Goal: Information Seeking & Learning: Learn about a topic

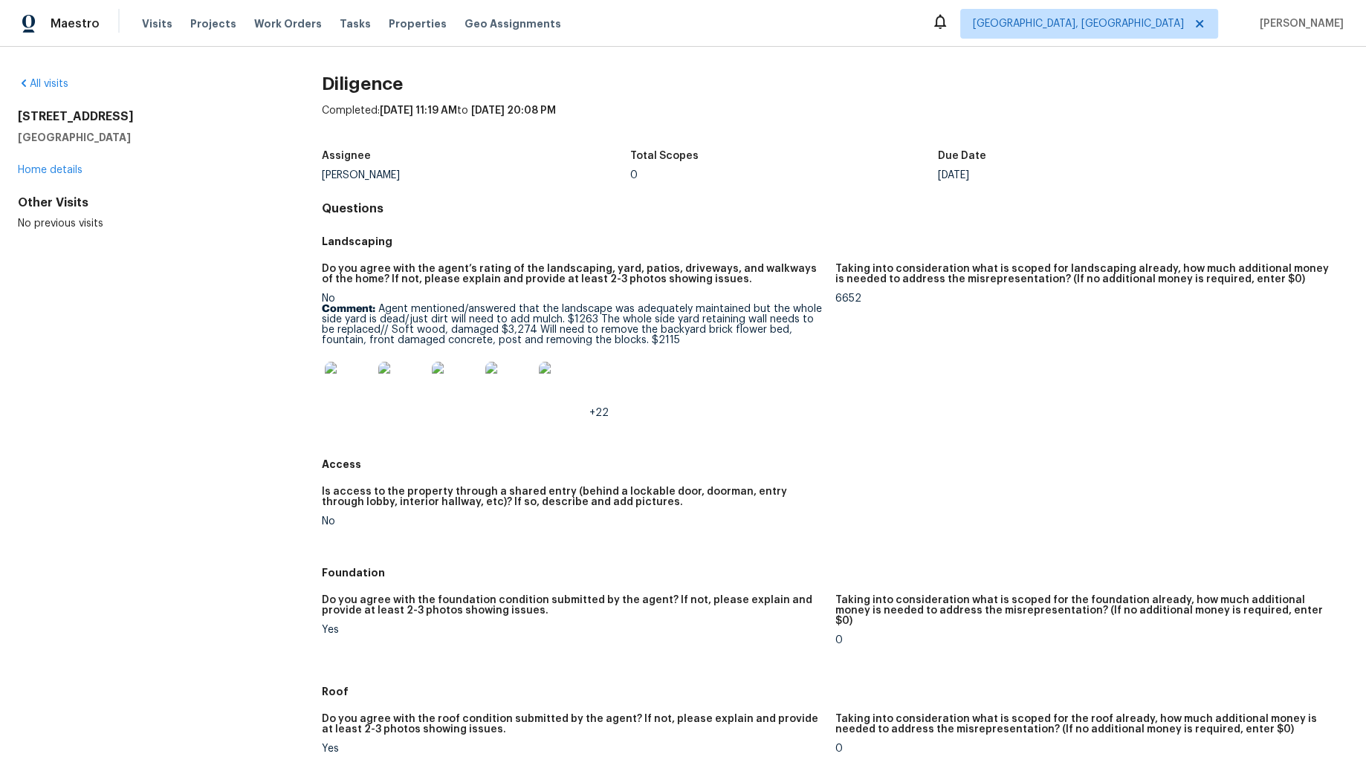
click at [331, 382] on img at bounding box center [349, 386] width 48 height 48
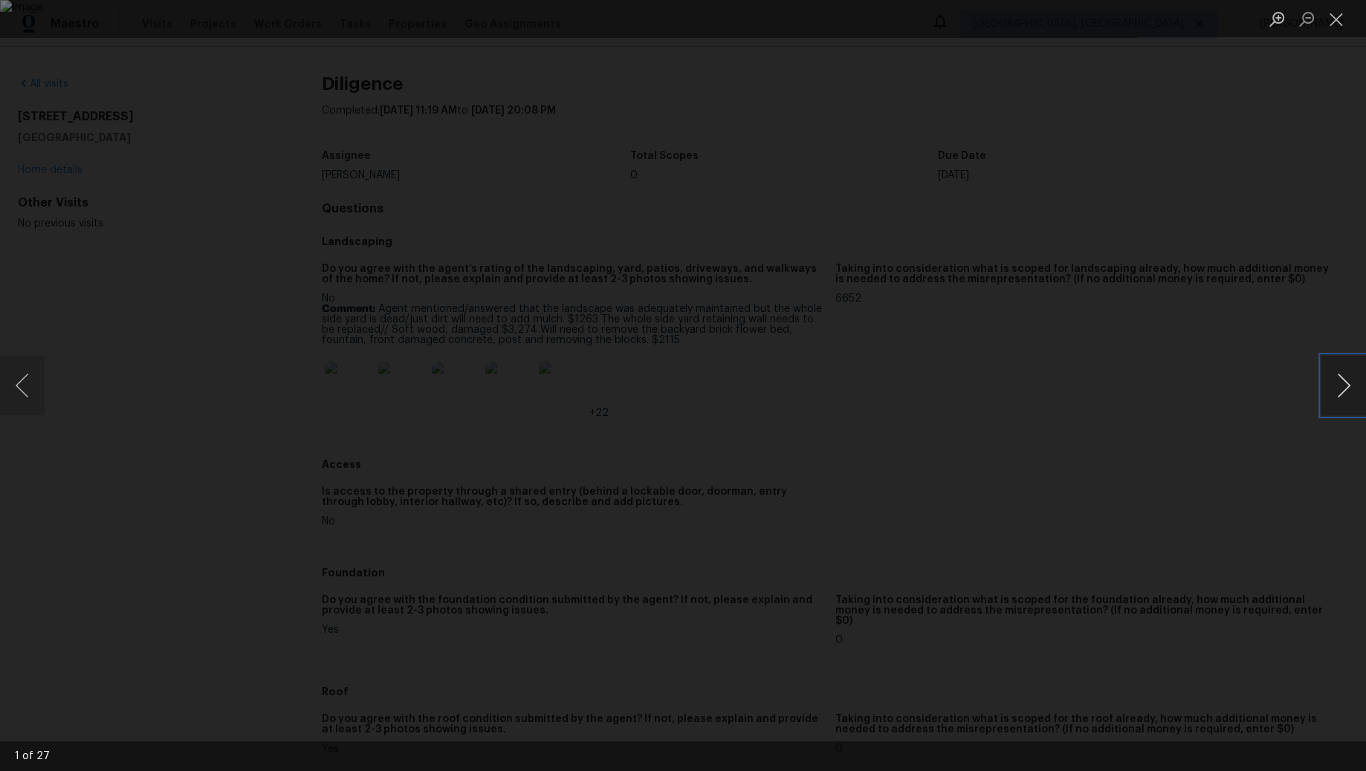
click at [1344, 384] on button "Next image" at bounding box center [1343, 385] width 45 height 59
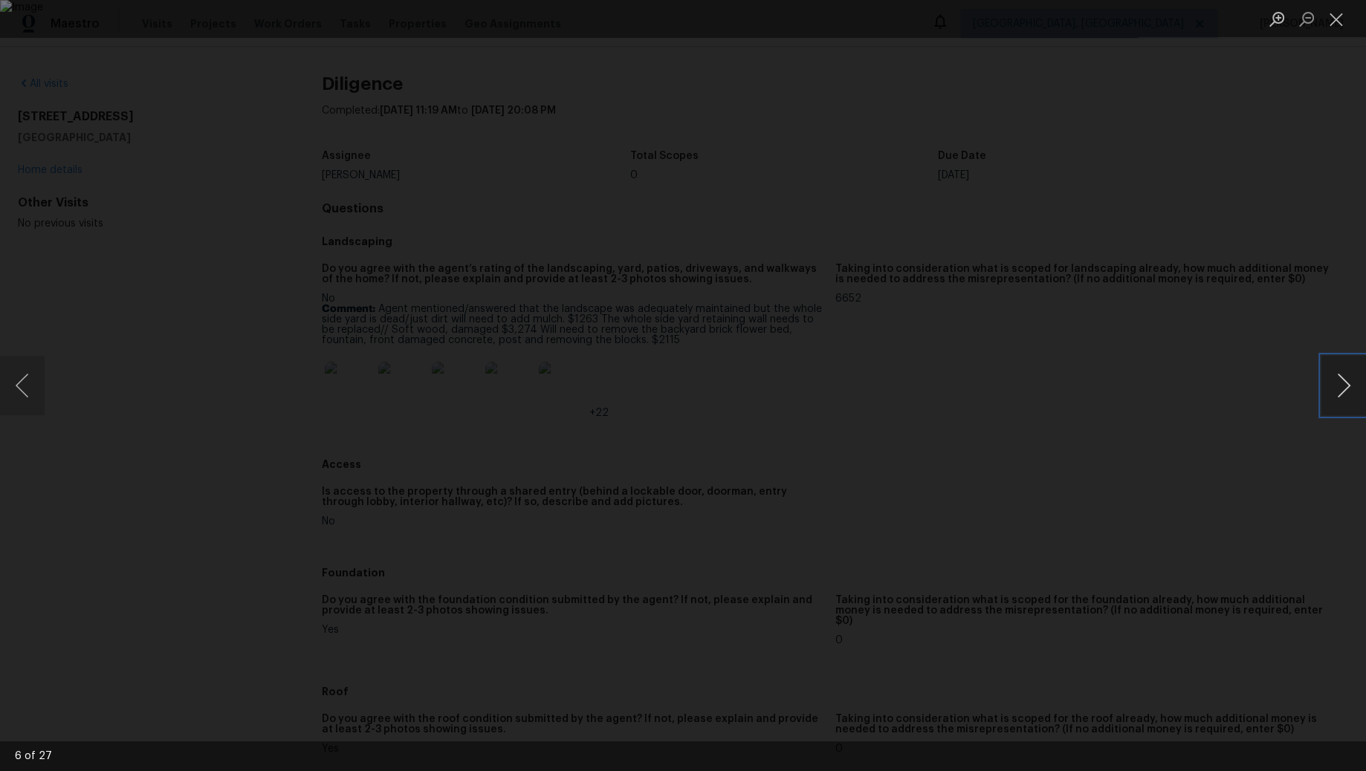
click at [1344, 384] on button "Next image" at bounding box center [1343, 385] width 45 height 59
click at [1341, 22] on button "Close lightbox" at bounding box center [1336, 19] width 30 height 26
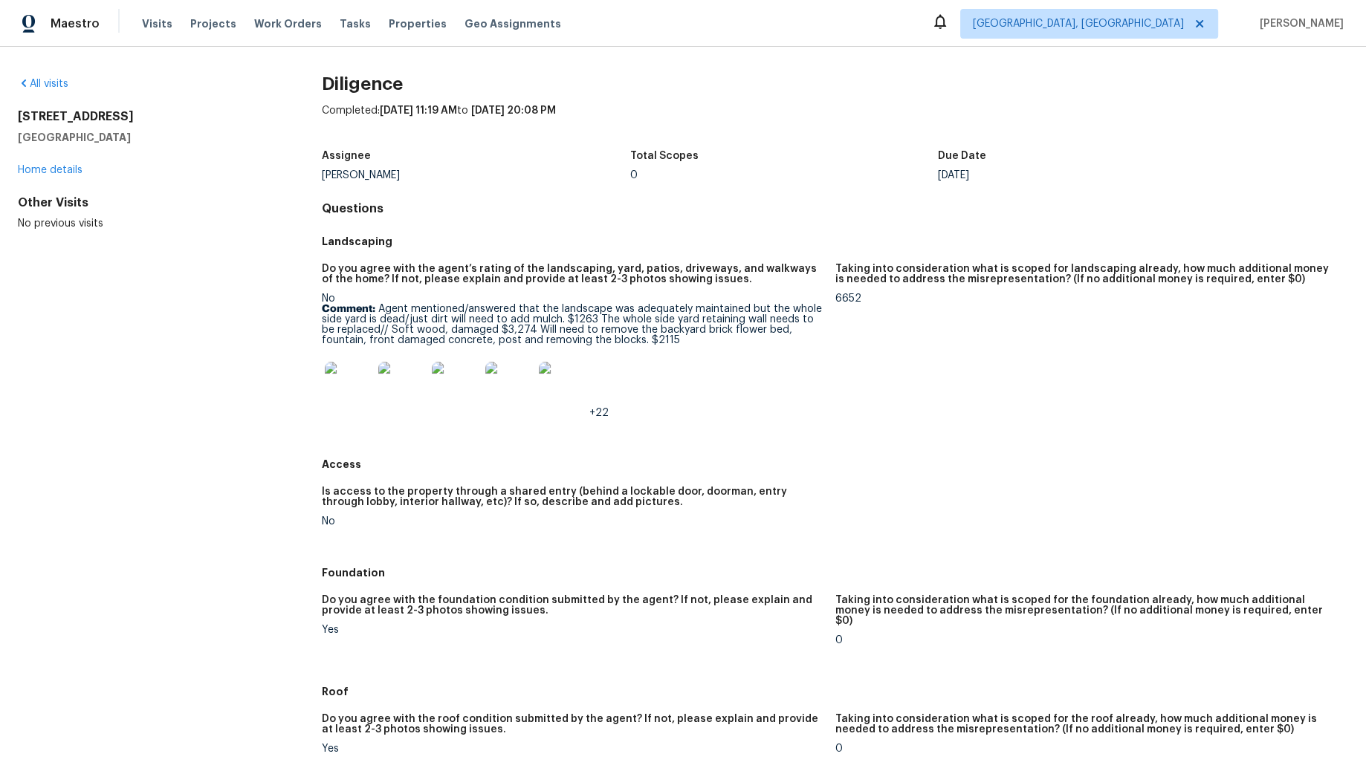
click at [571, 387] on img at bounding box center [563, 386] width 48 height 48
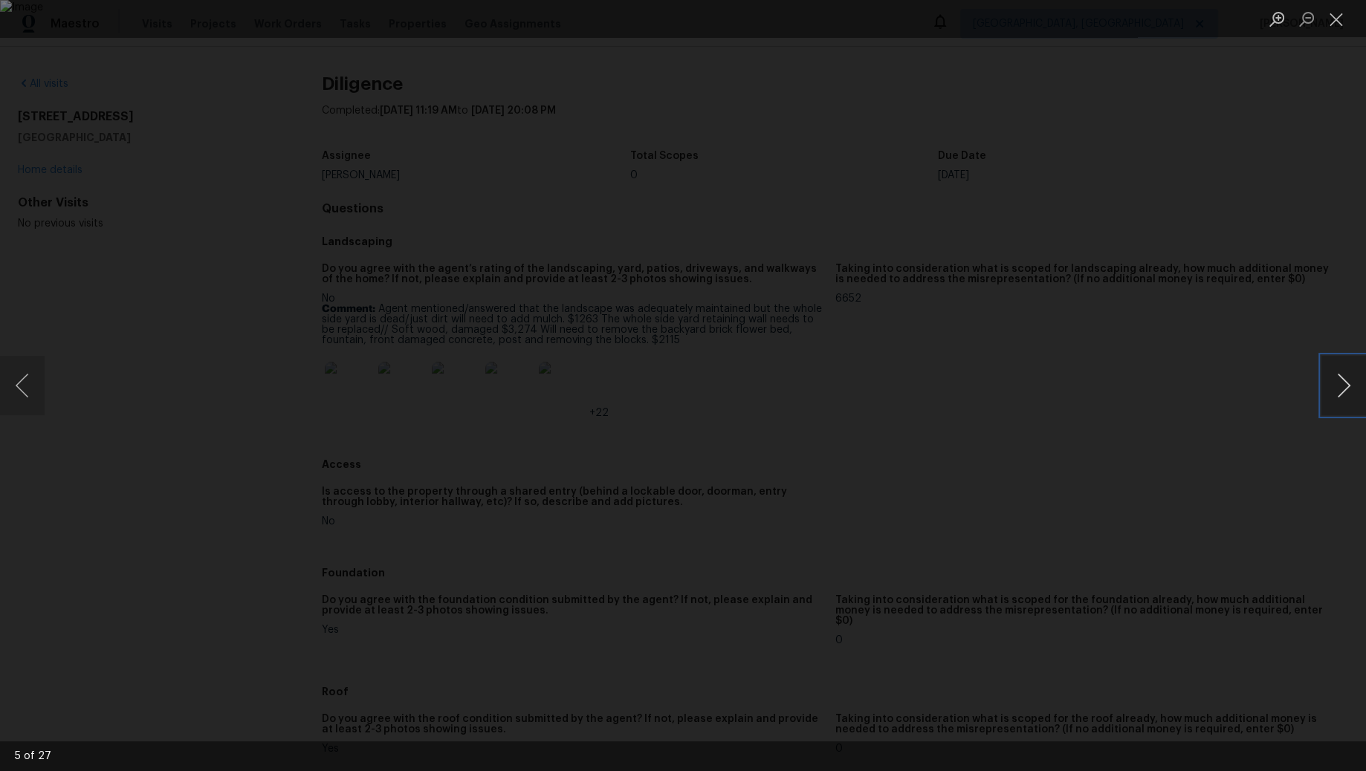
click at [1339, 388] on button "Next image" at bounding box center [1343, 385] width 45 height 59
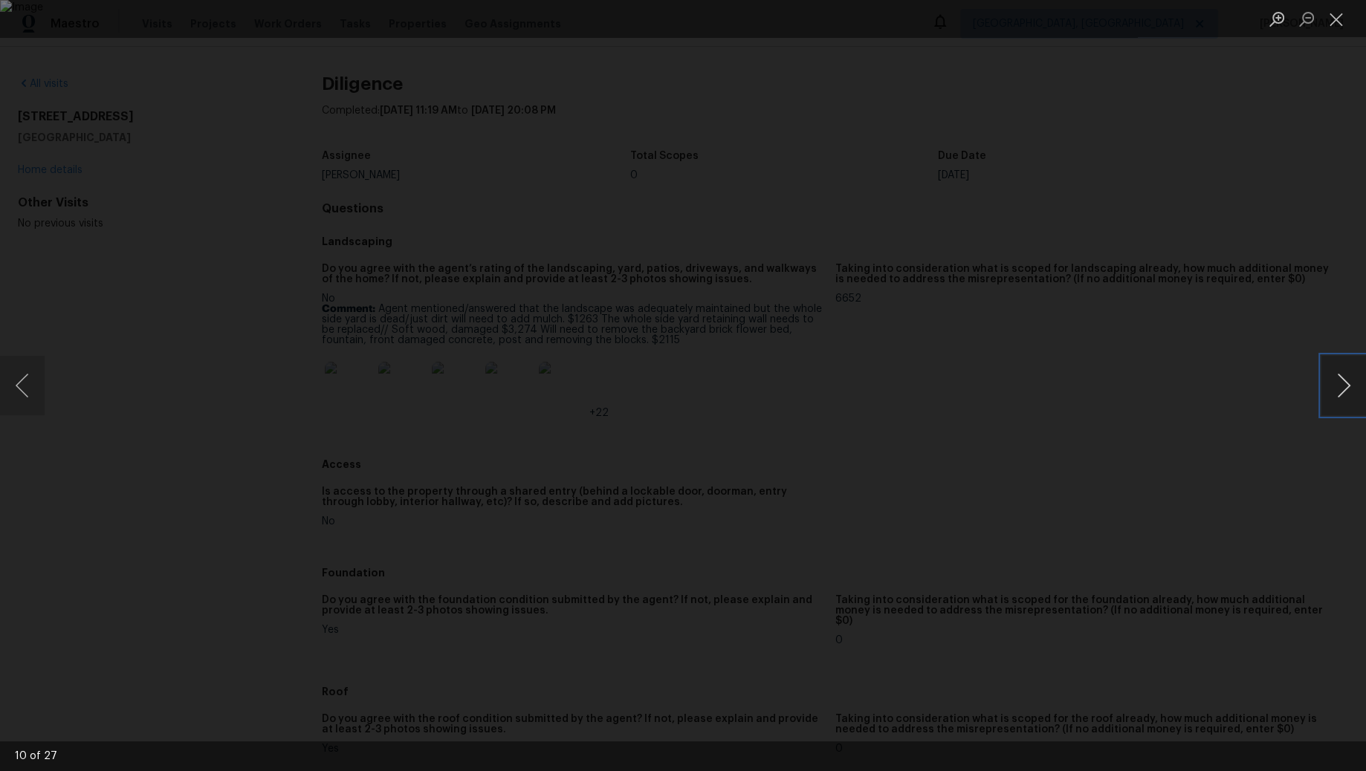
click at [1339, 388] on button "Next image" at bounding box center [1343, 385] width 45 height 59
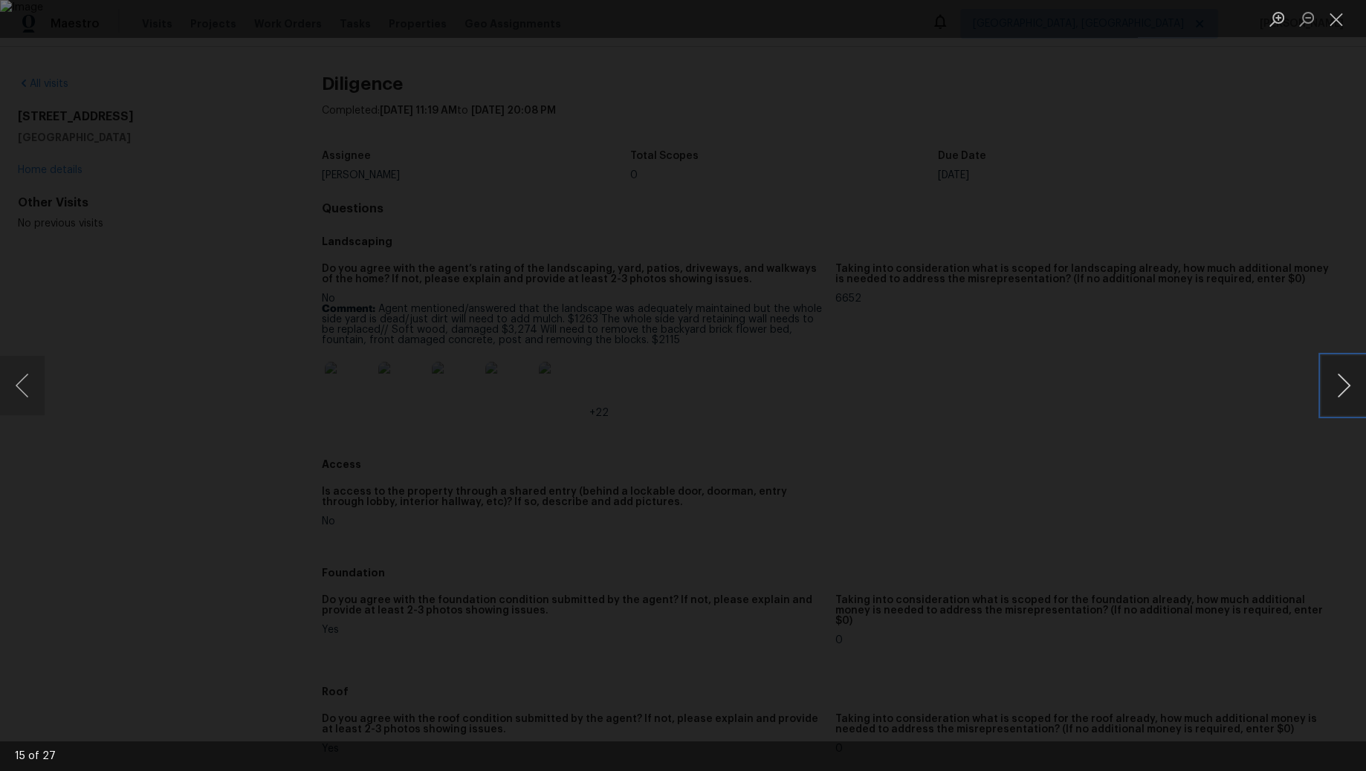
click at [1351, 378] on button "Next image" at bounding box center [1343, 385] width 45 height 59
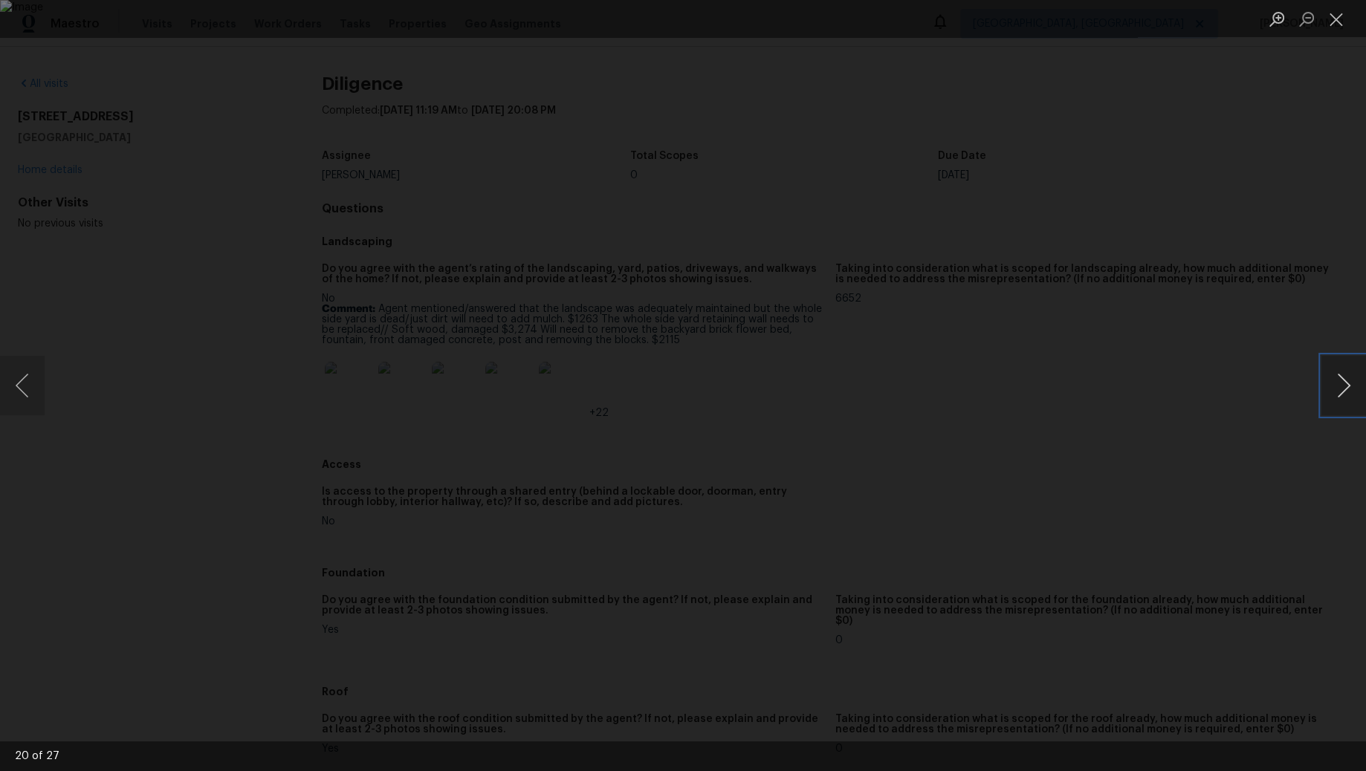
click at [1351, 378] on button "Next image" at bounding box center [1343, 385] width 45 height 59
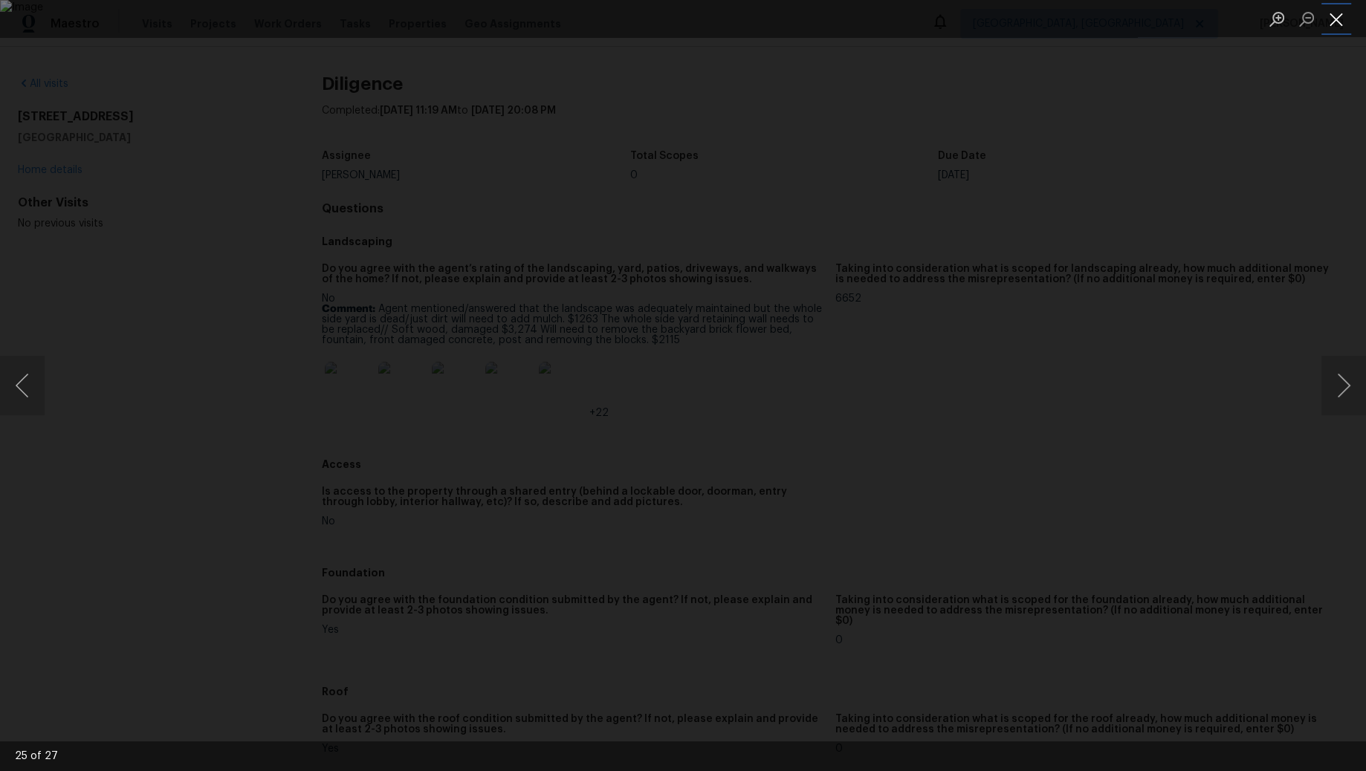
click at [1329, 18] on button "Close lightbox" at bounding box center [1336, 19] width 30 height 26
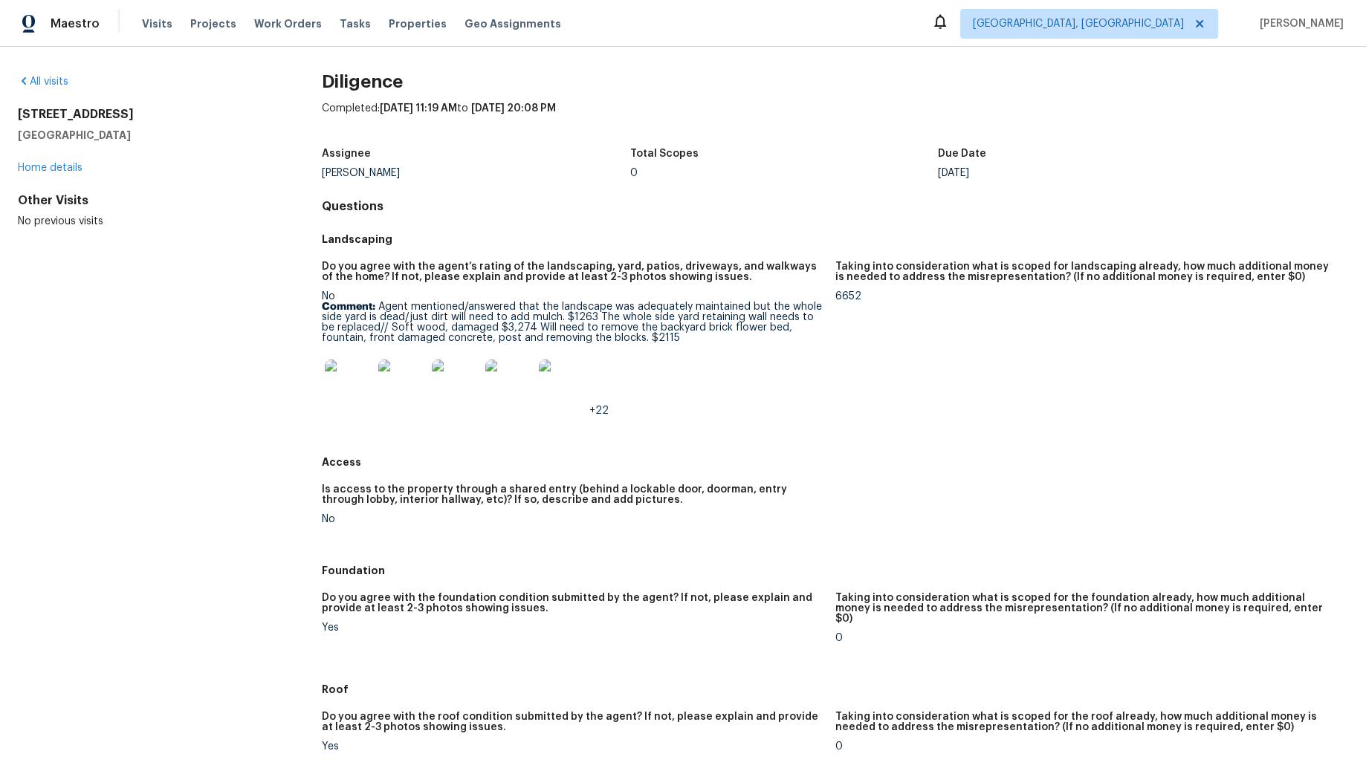
scroll to position [17, 0]
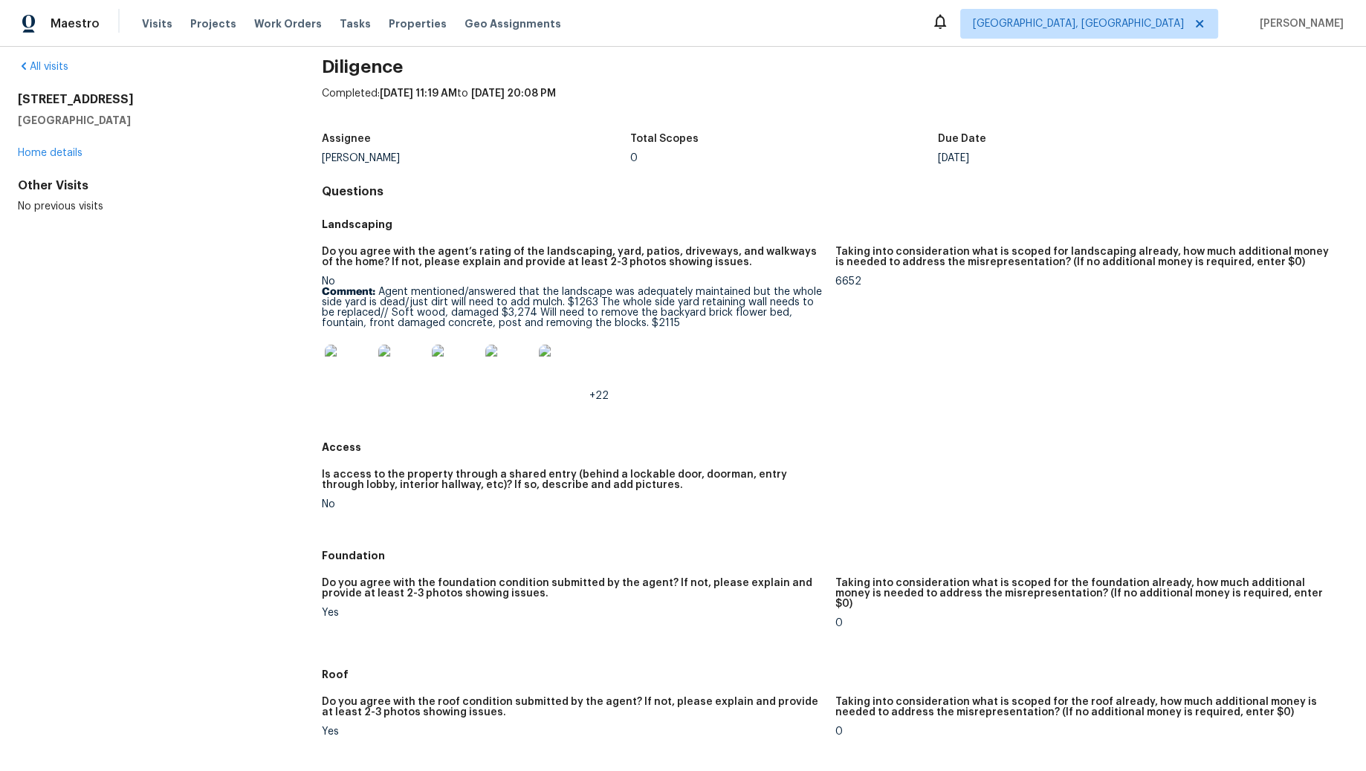
click at [344, 358] on img at bounding box center [349, 369] width 48 height 48
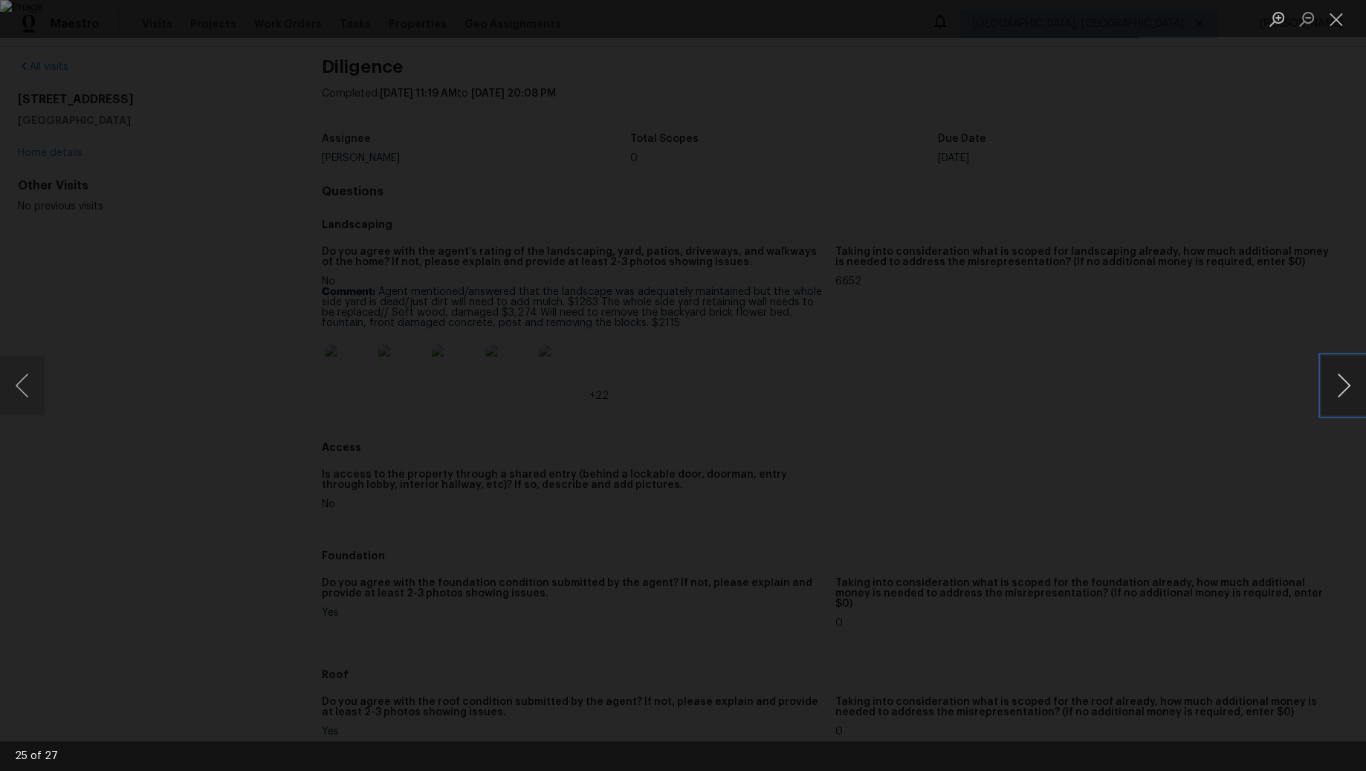
click at [1337, 395] on button "Next image" at bounding box center [1343, 385] width 45 height 59
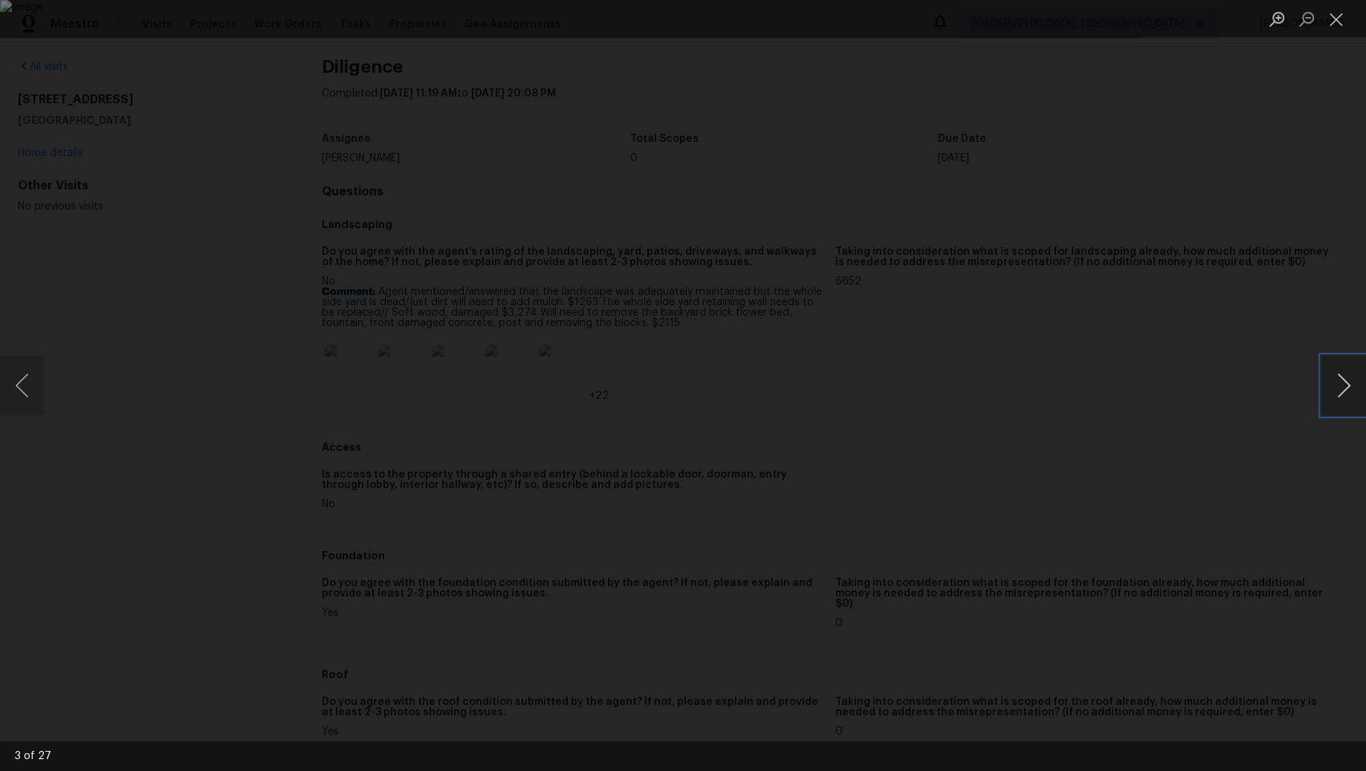
click at [1338, 395] on button "Next image" at bounding box center [1343, 385] width 45 height 59
click at [1337, 396] on button "Next image" at bounding box center [1343, 385] width 45 height 59
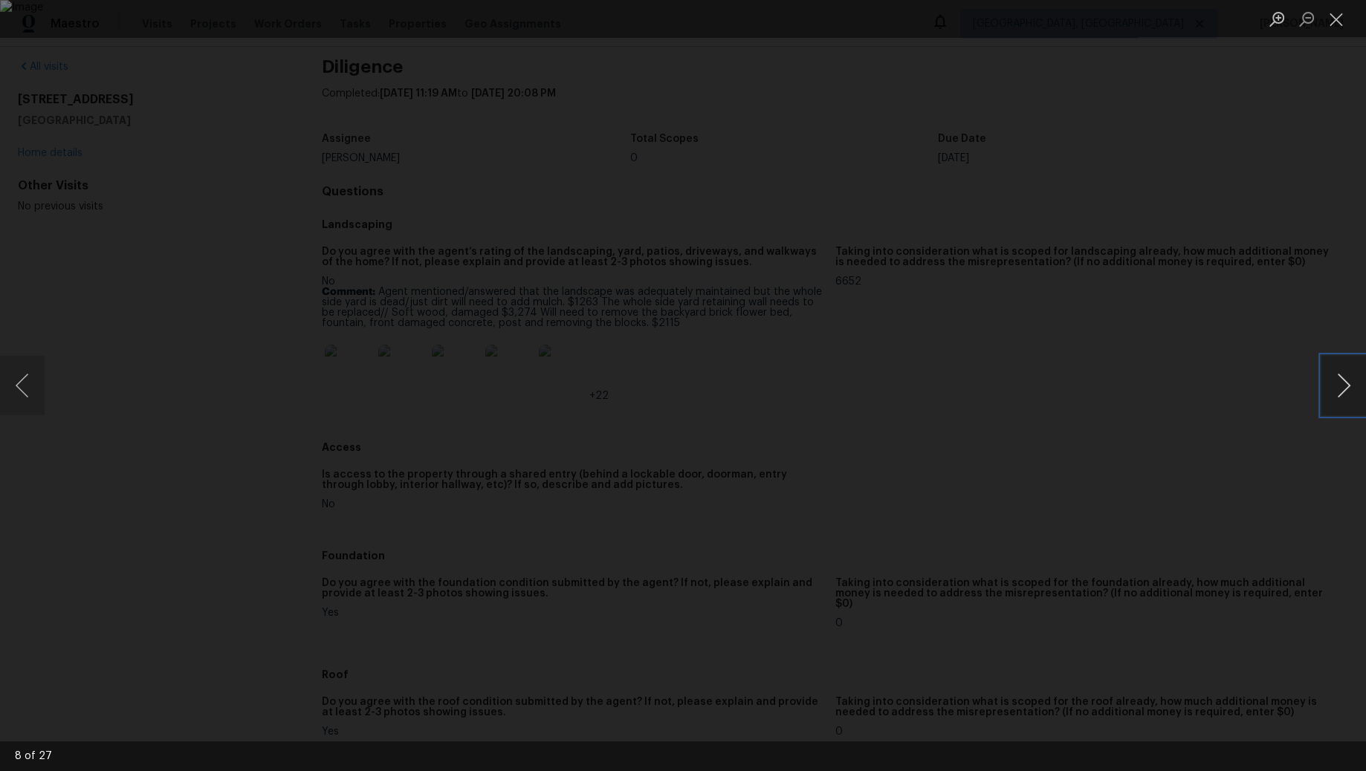
click at [1337, 396] on button "Next image" at bounding box center [1343, 385] width 45 height 59
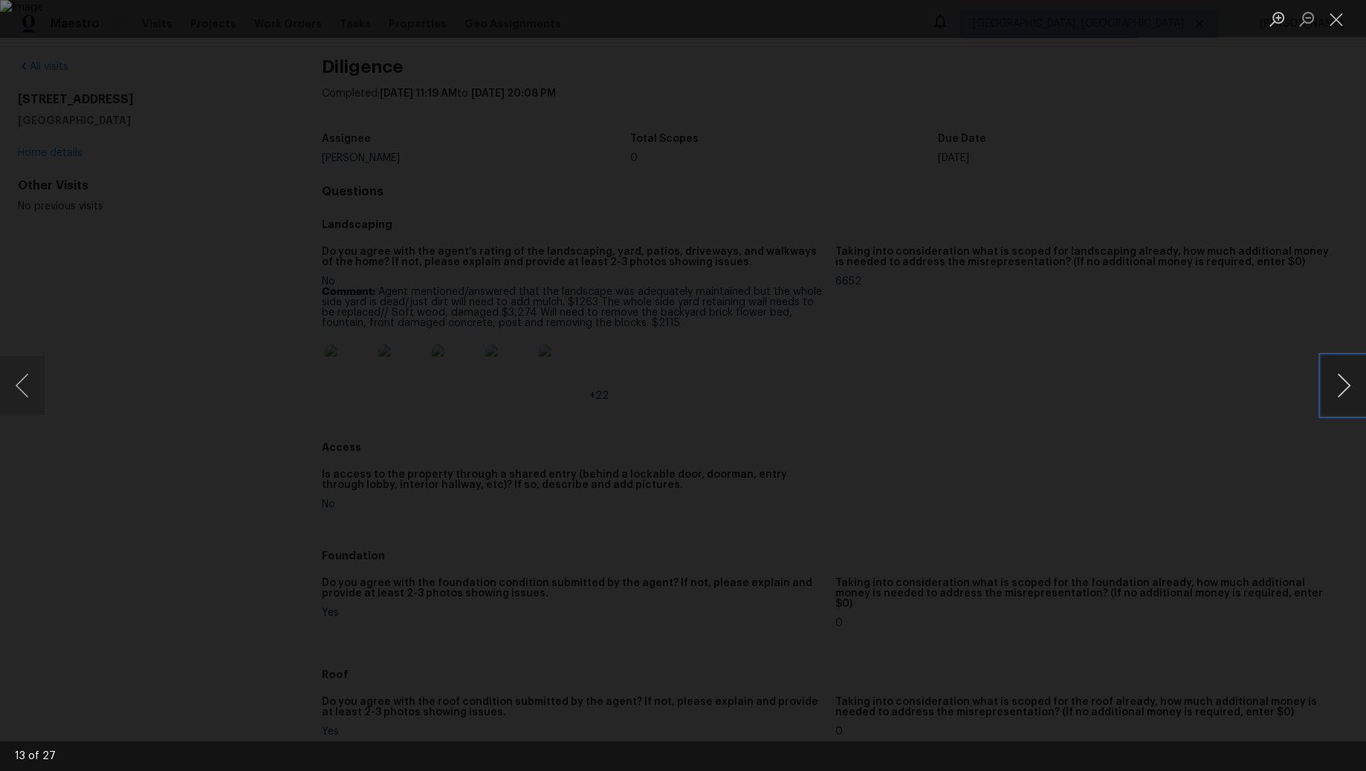
click at [1337, 396] on button "Next image" at bounding box center [1343, 385] width 45 height 59
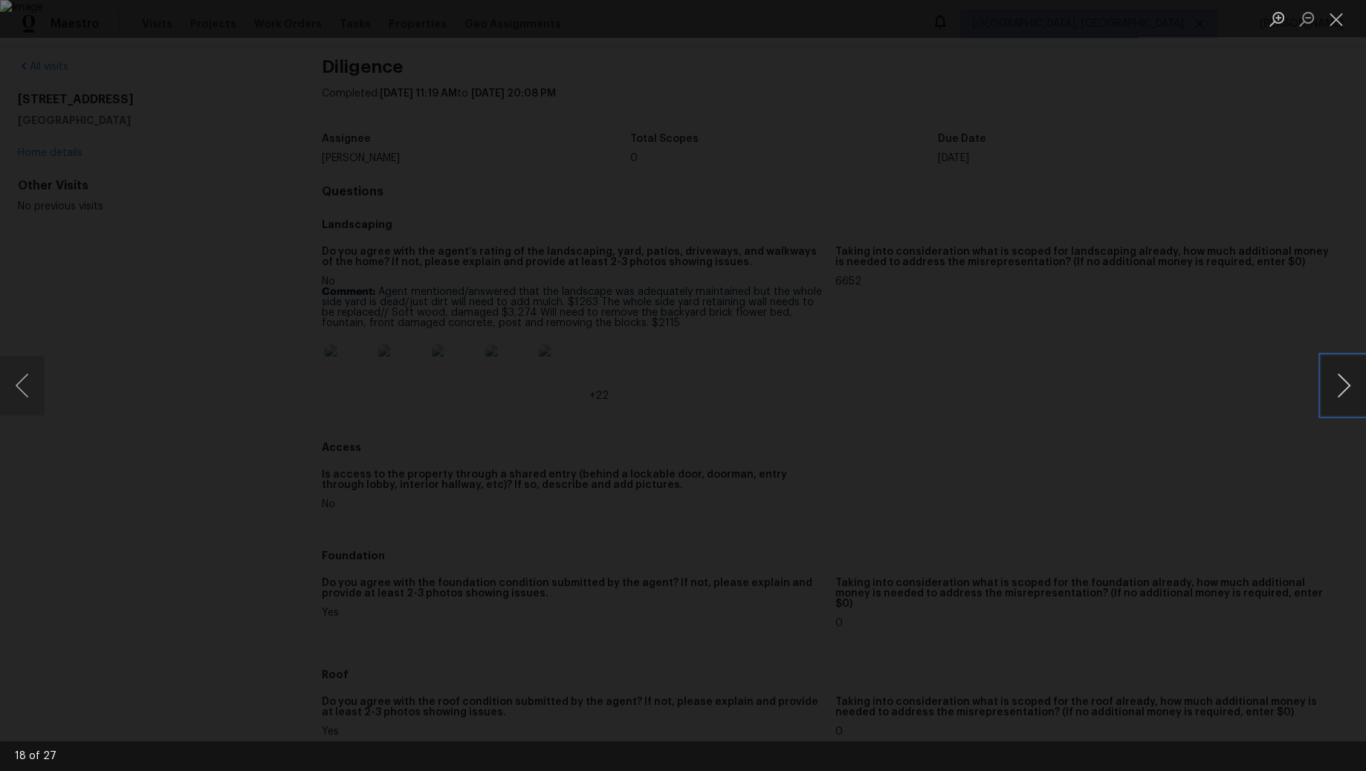
click at [1337, 395] on button "Next image" at bounding box center [1343, 385] width 45 height 59
click at [1342, 18] on button "Close lightbox" at bounding box center [1336, 19] width 30 height 26
